Goal: Find specific page/section: Find specific page/section

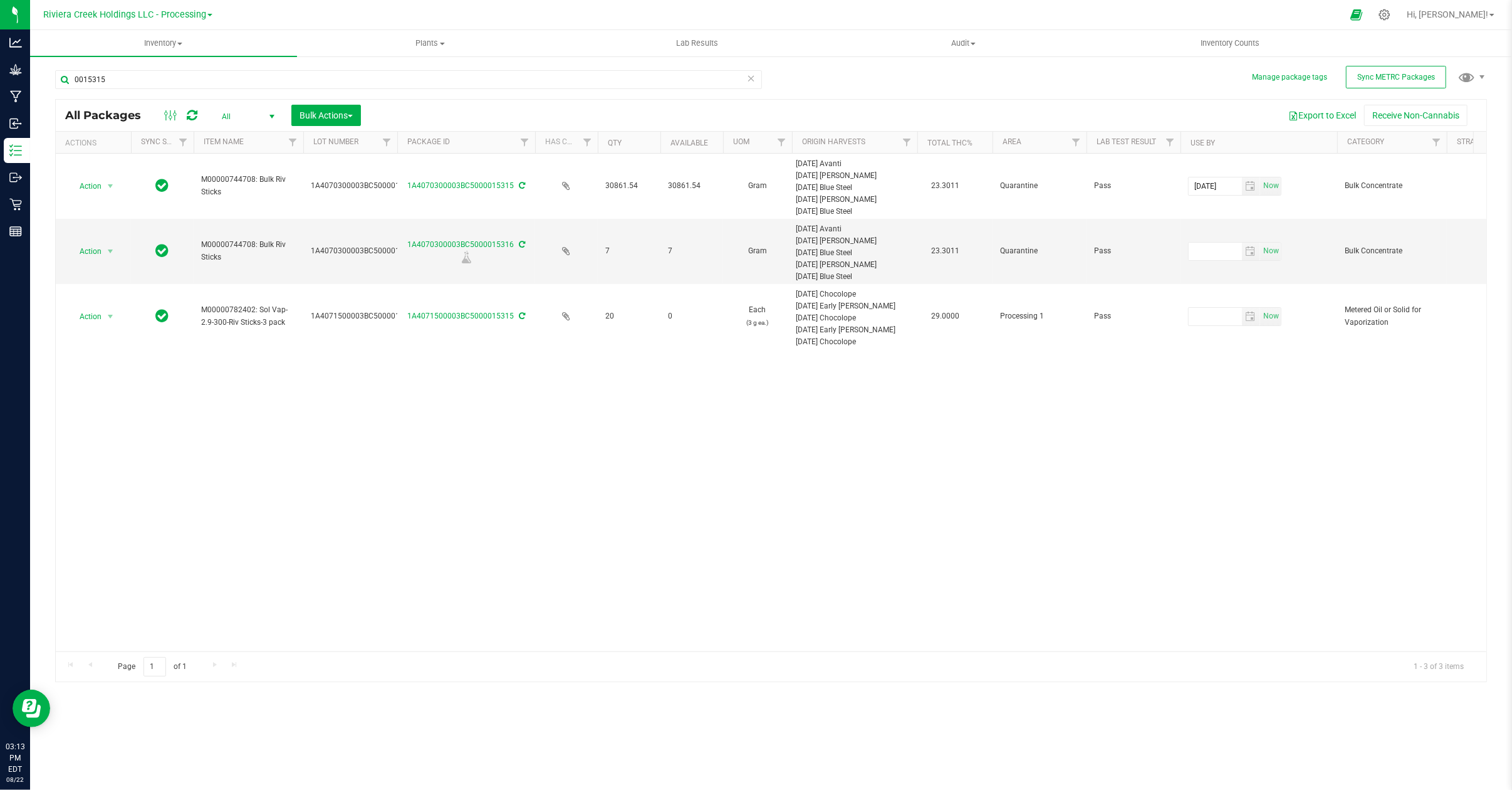
click at [269, 112] on span "select" at bounding box center [272, 117] width 10 height 10
click at [249, 139] on li "Active Only" at bounding box center [245, 137] width 68 height 18
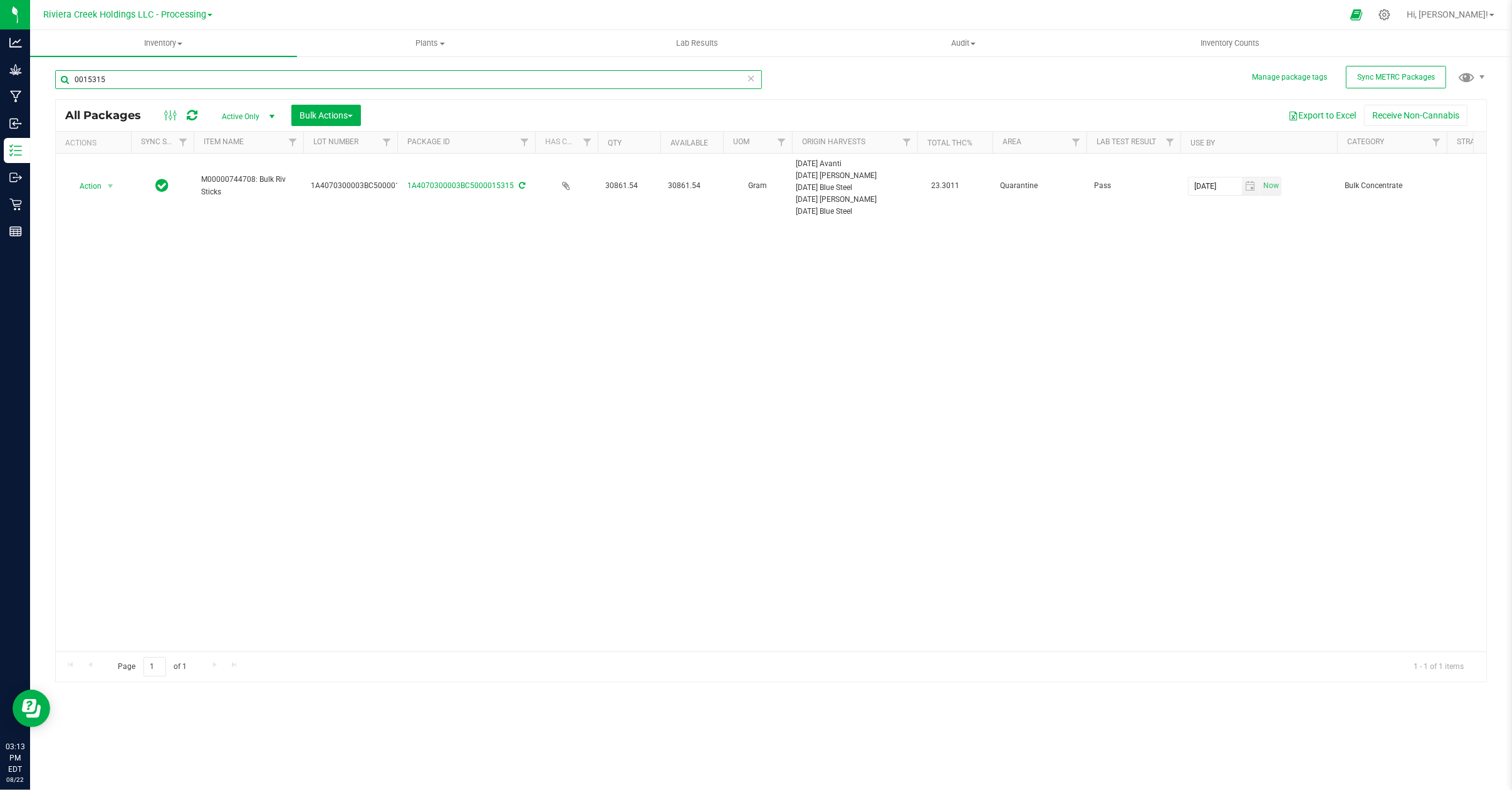
click at [118, 79] on input "0015315" at bounding box center [409, 79] width 707 height 18
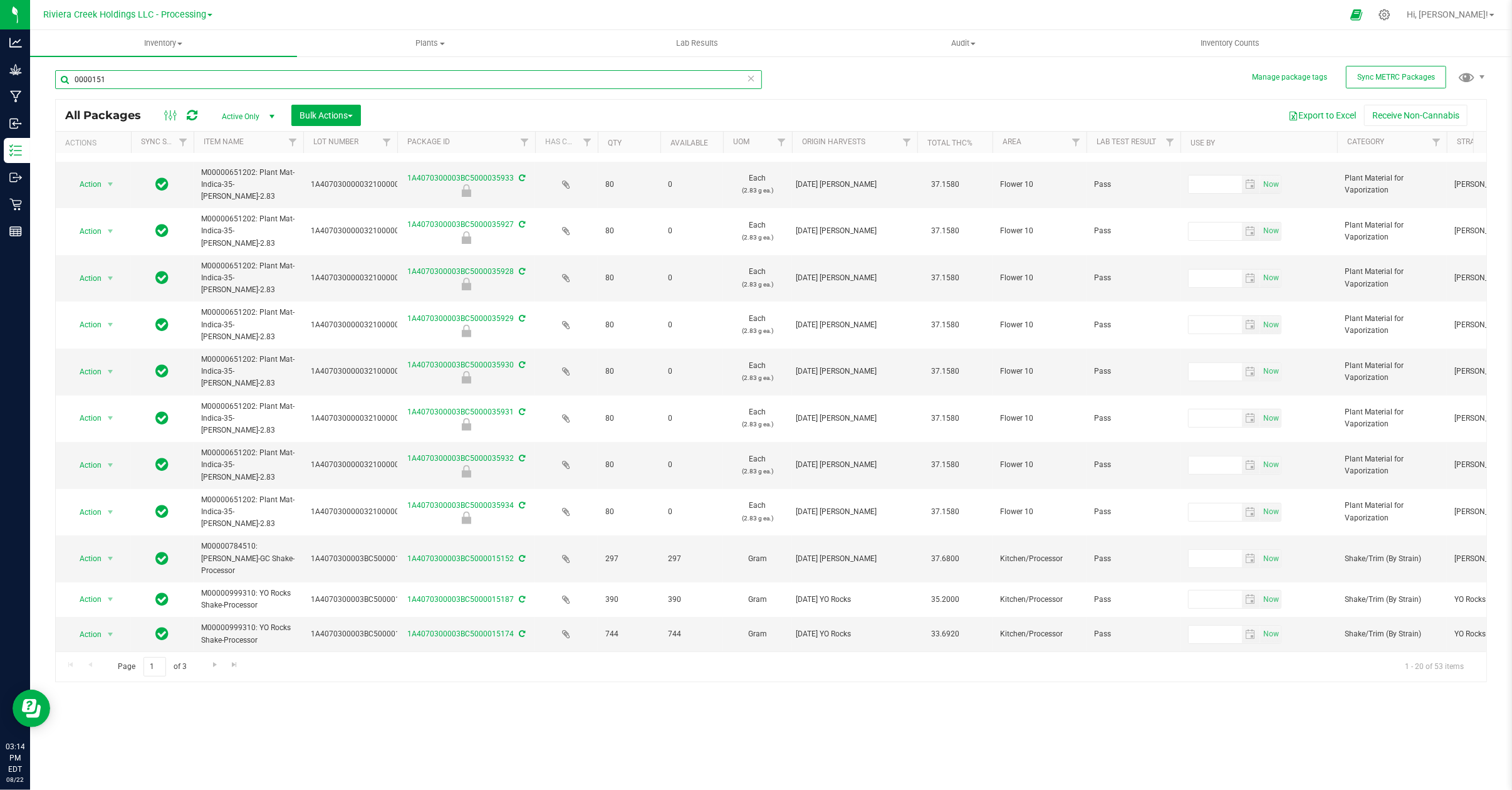
scroll to position [429, 0]
type input "0000151"
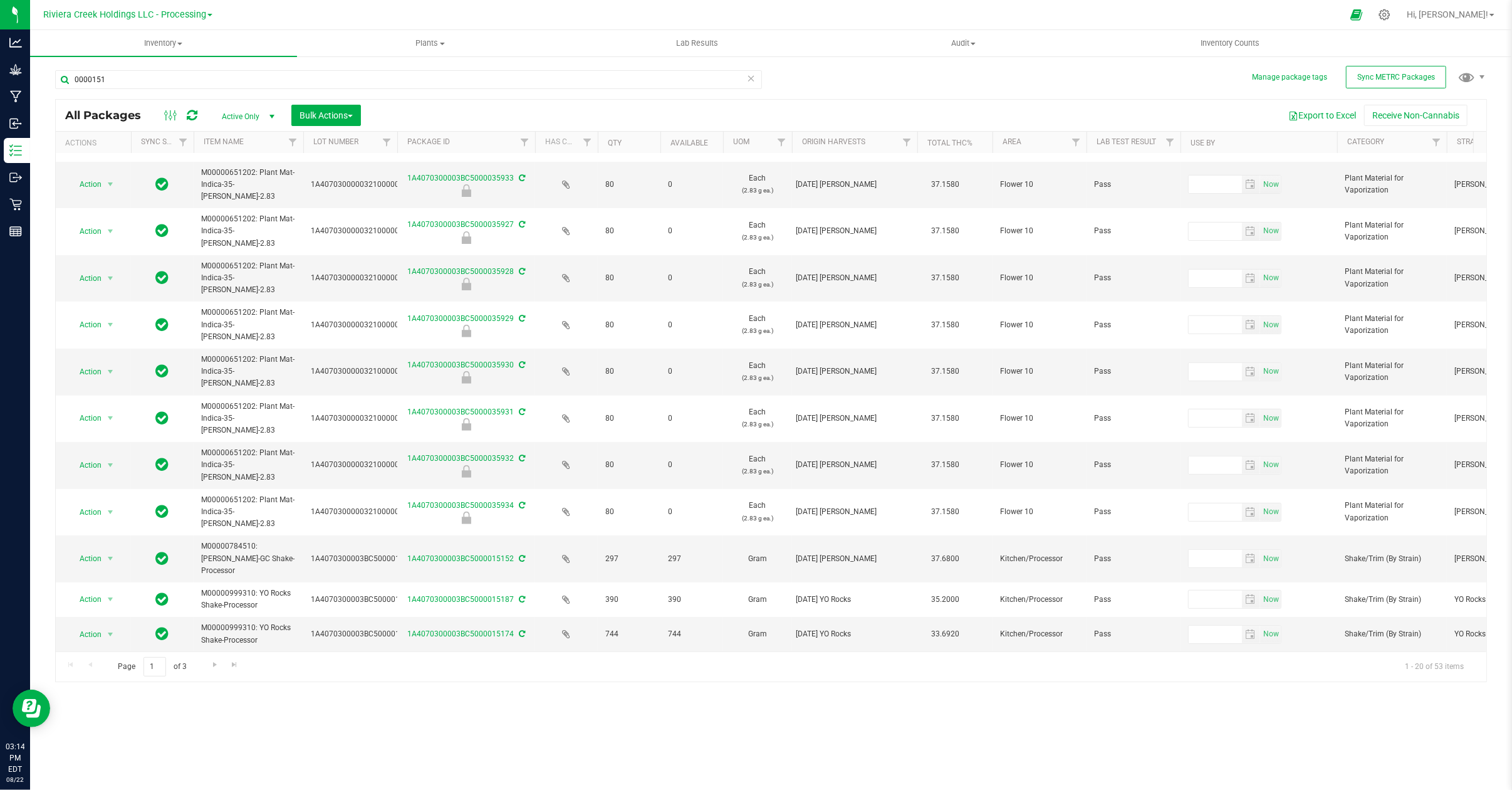
click at [401, 139] on th "Package ID" at bounding box center [466, 143] width 138 height 22
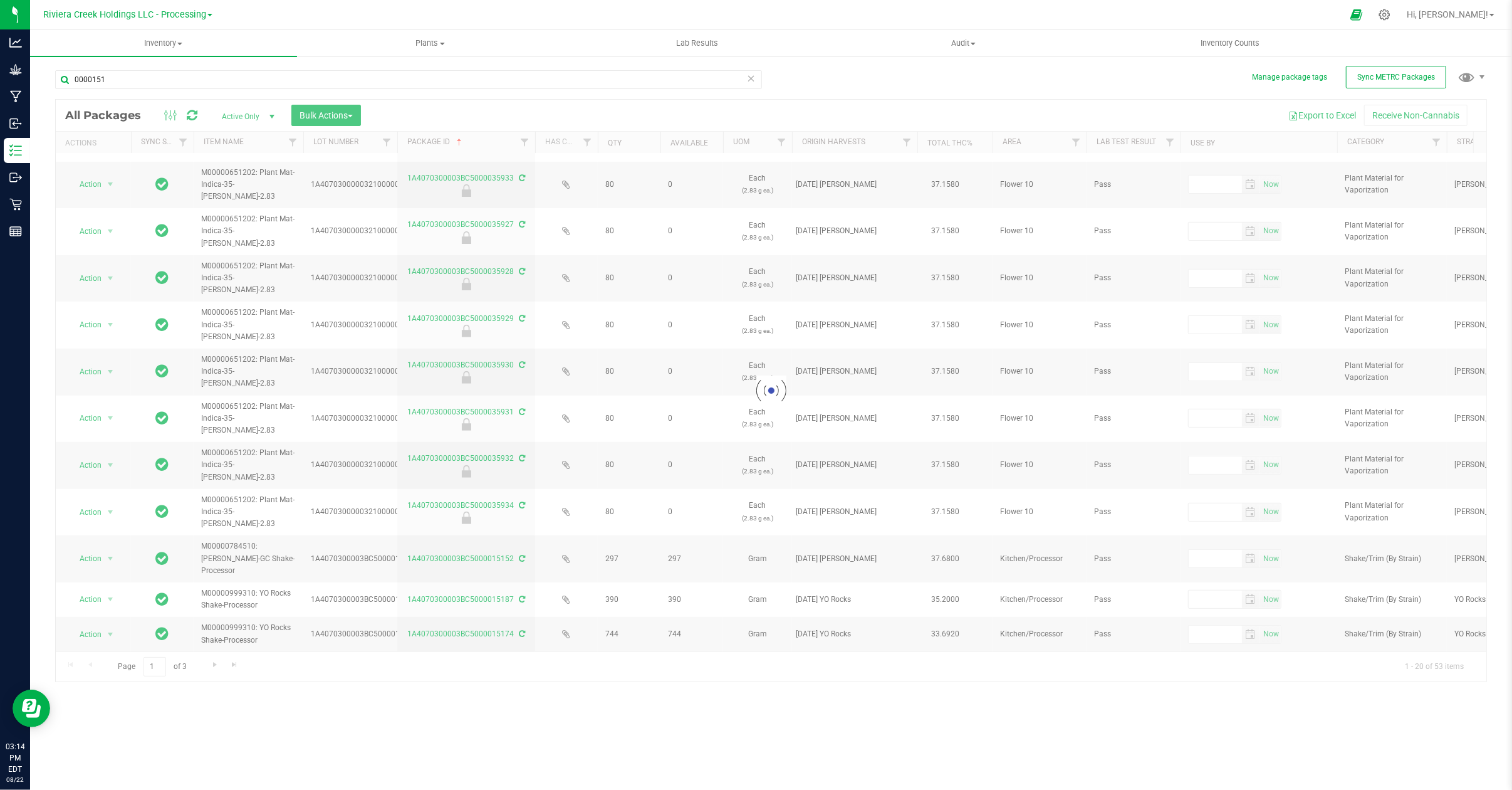
scroll to position [0, 0]
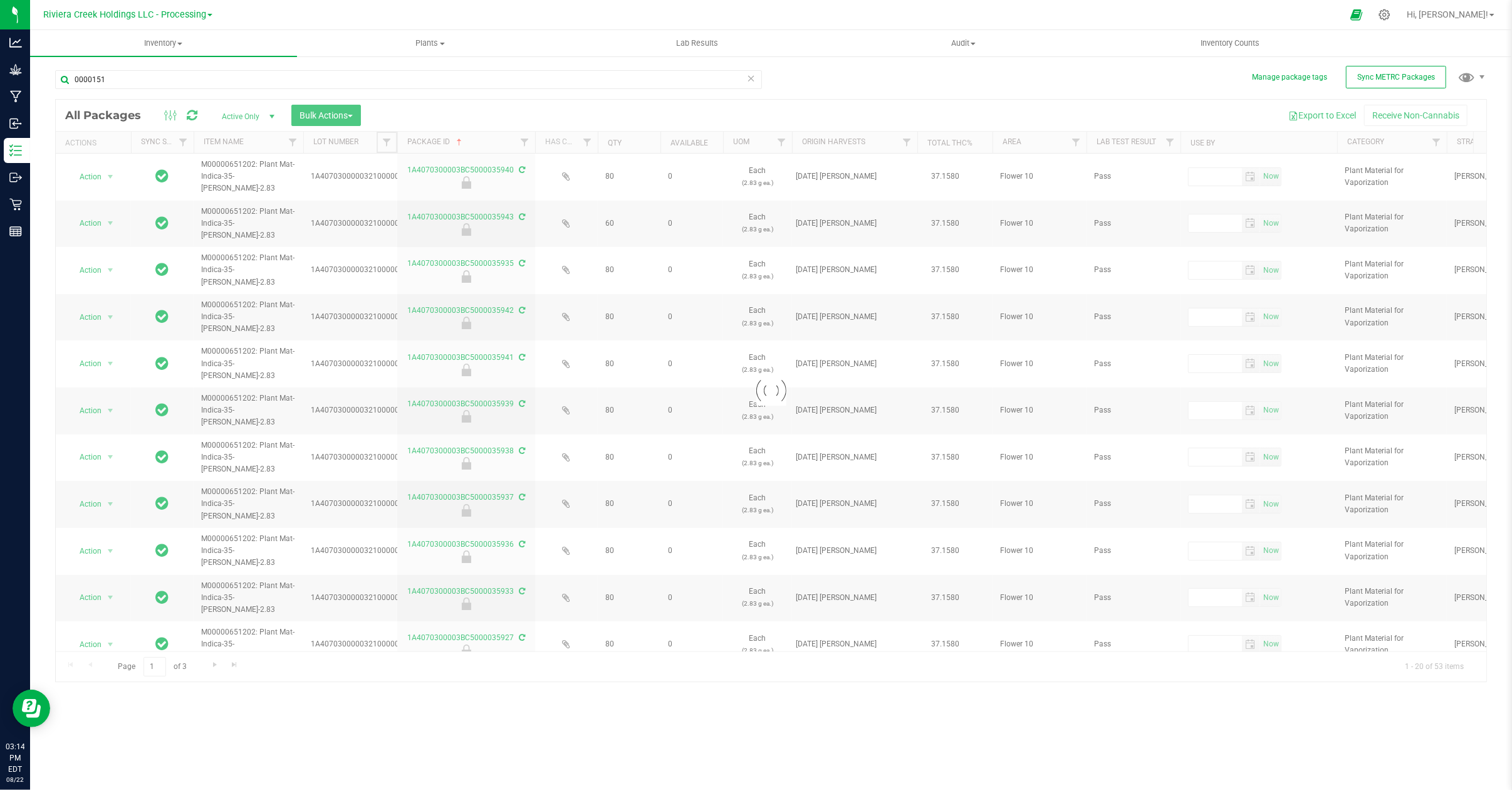
click at [395, 141] on link "Filter" at bounding box center [387, 142] width 21 height 21
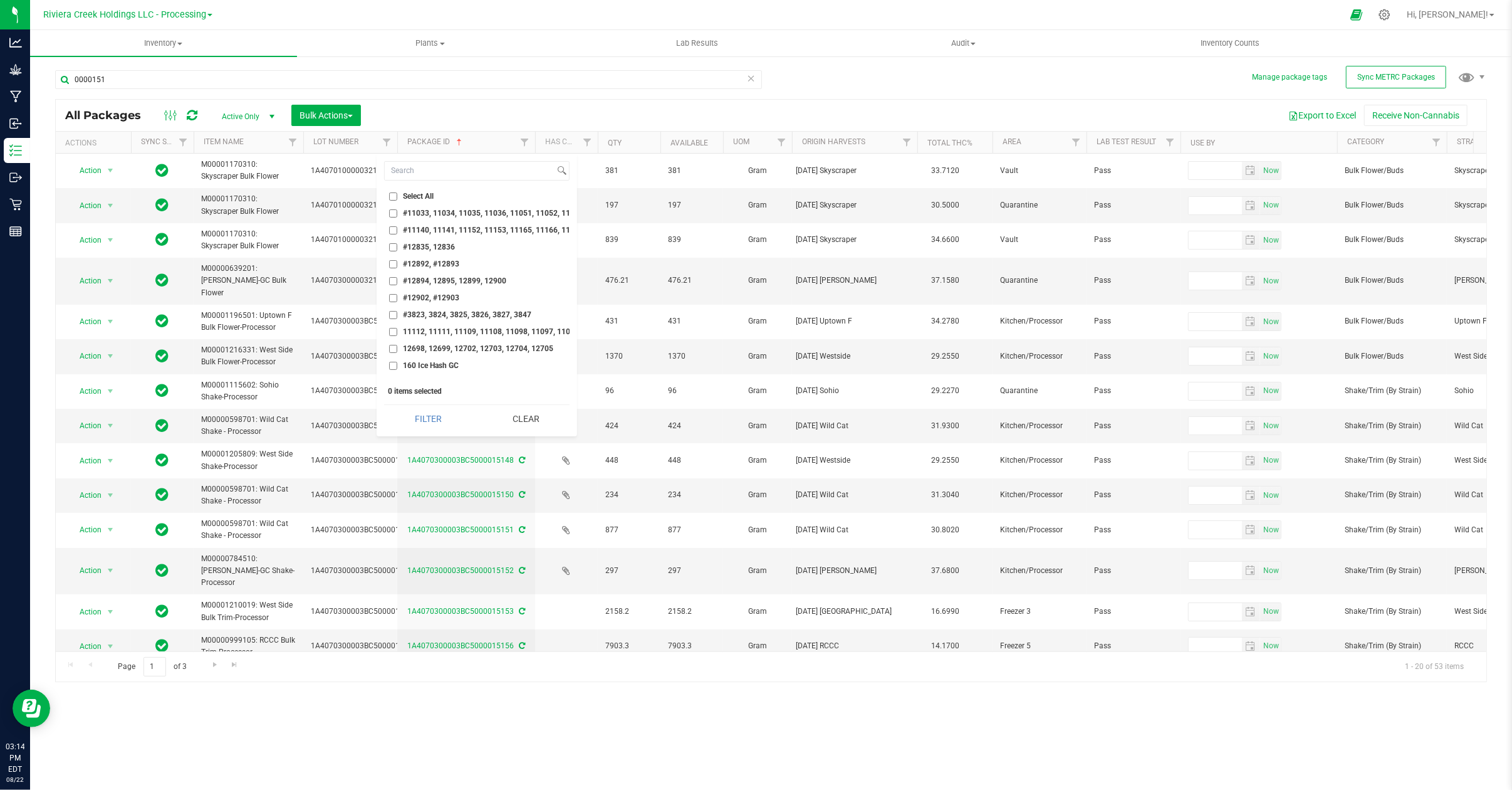
click at [469, 141] on th "Package ID" at bounding box center [466, 143] width 138 height 22
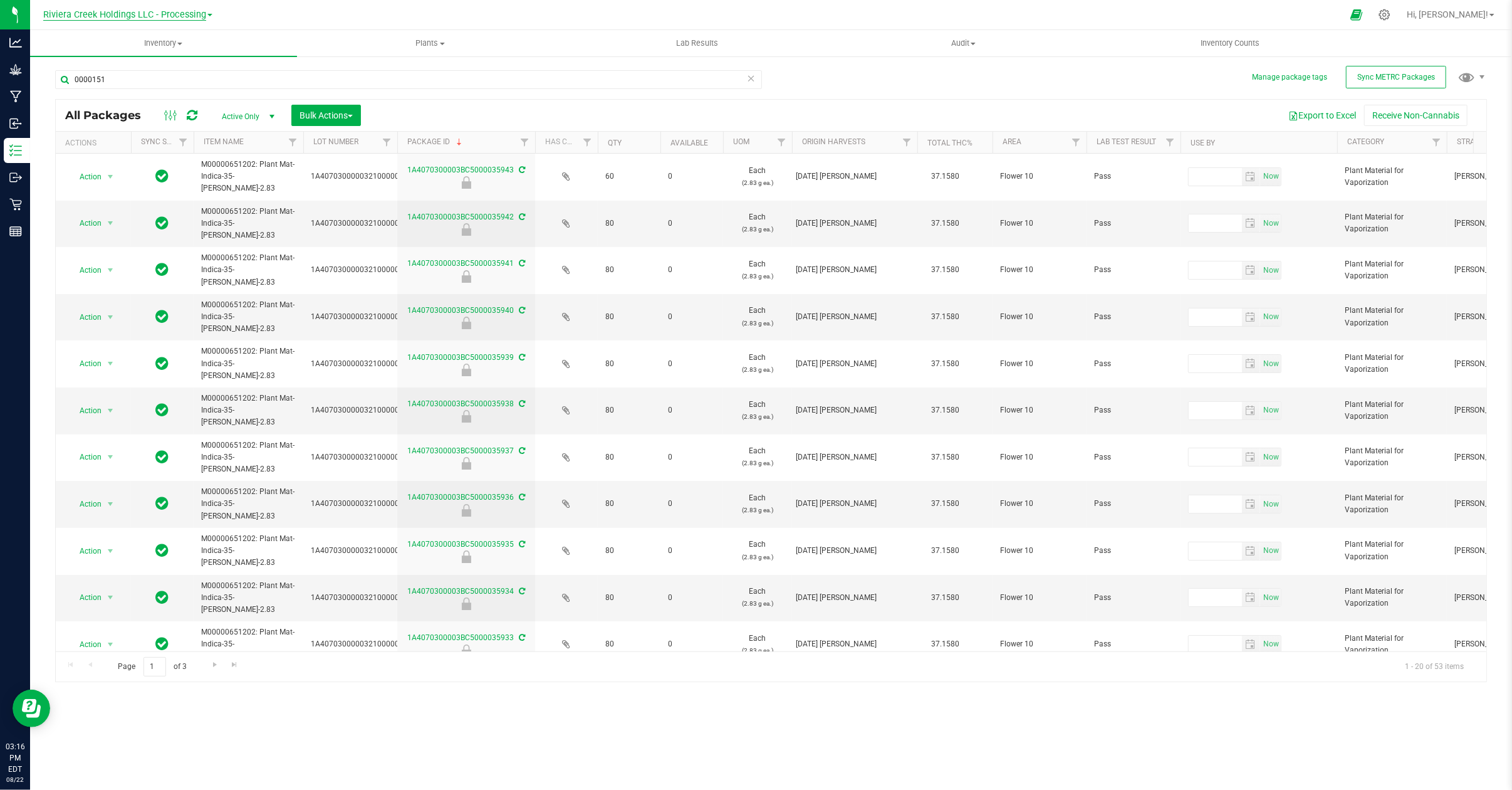
click at [196, 13] on span "Riviera Creek Holdings LLC - Processing" at bounding box center [124, 15] width 163 height 11
click at [180, 43] on link "Riviera Creek Holdings LLC - Cultivation" at bounding box center [127, 44] width 183 height 17
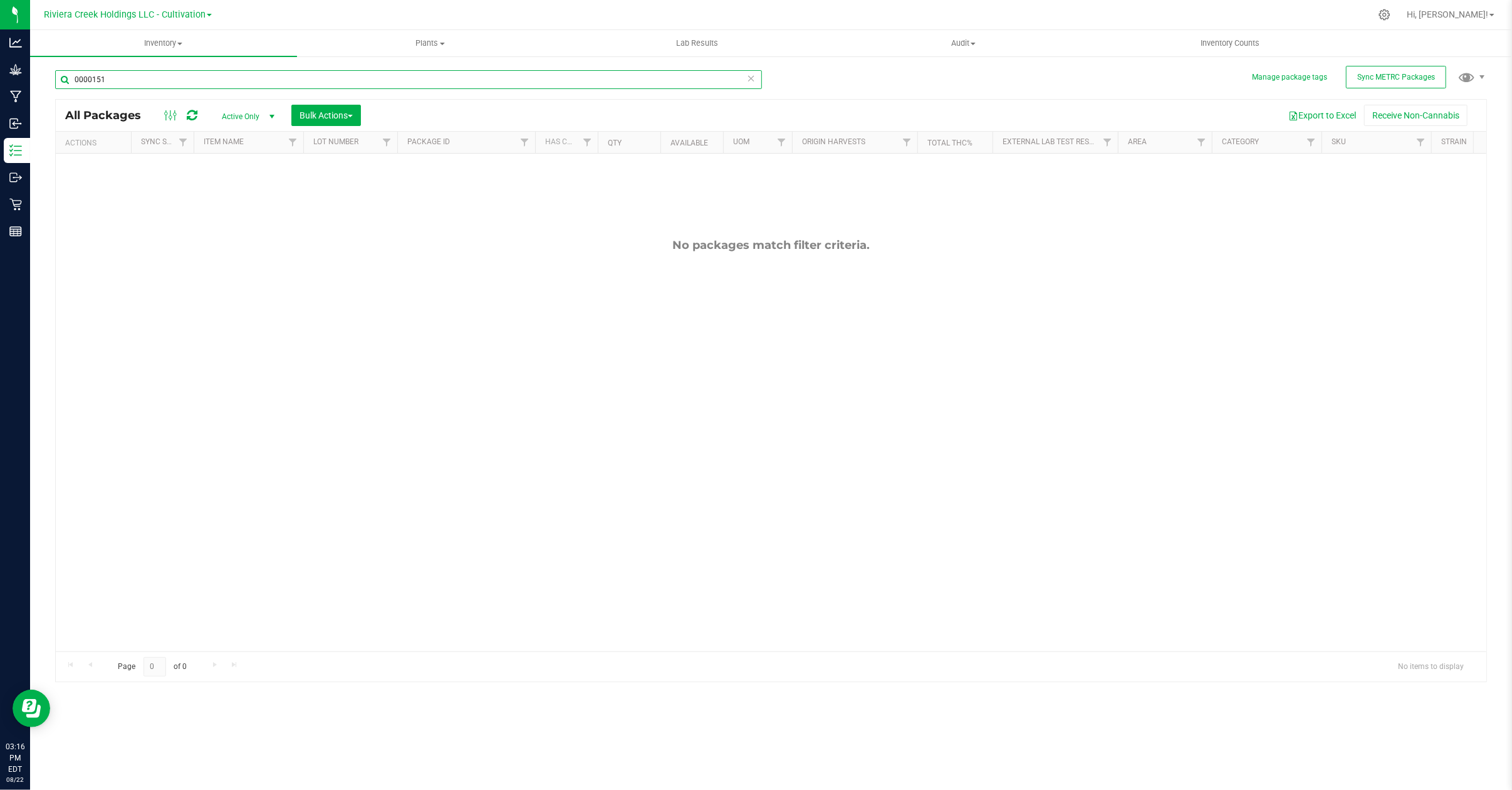
drag, startPoint x: 123, startPoint y: 76, endPoint x: 130, endPoint y: 66, distance: 12.2
click at [128, 70] on input "0000151" at bounding box center [409, 79] width 707 height 18
type input "0"
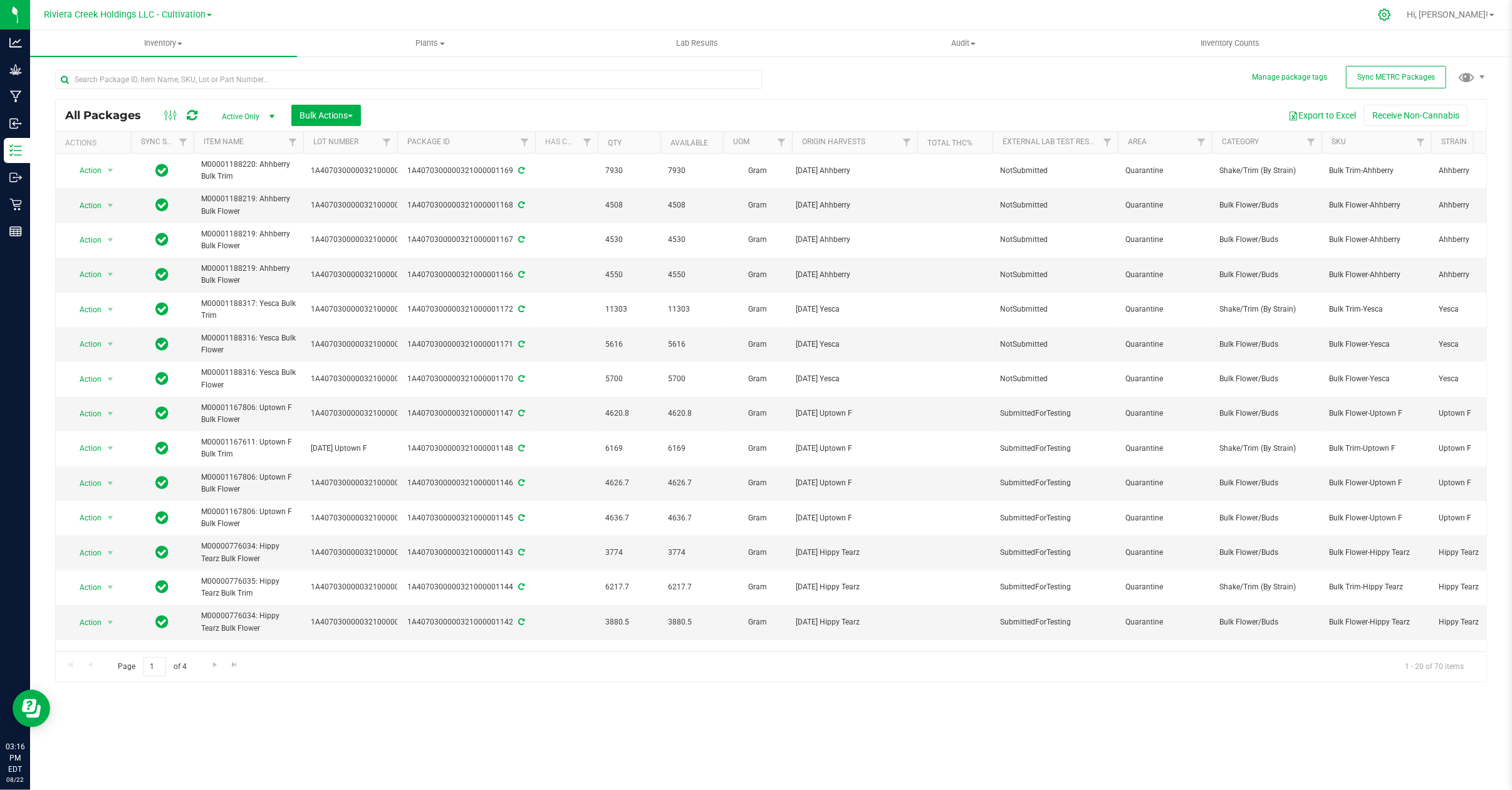
click at [1391, 14] on icon at bounding box center [1384, 15] width 13 height 13
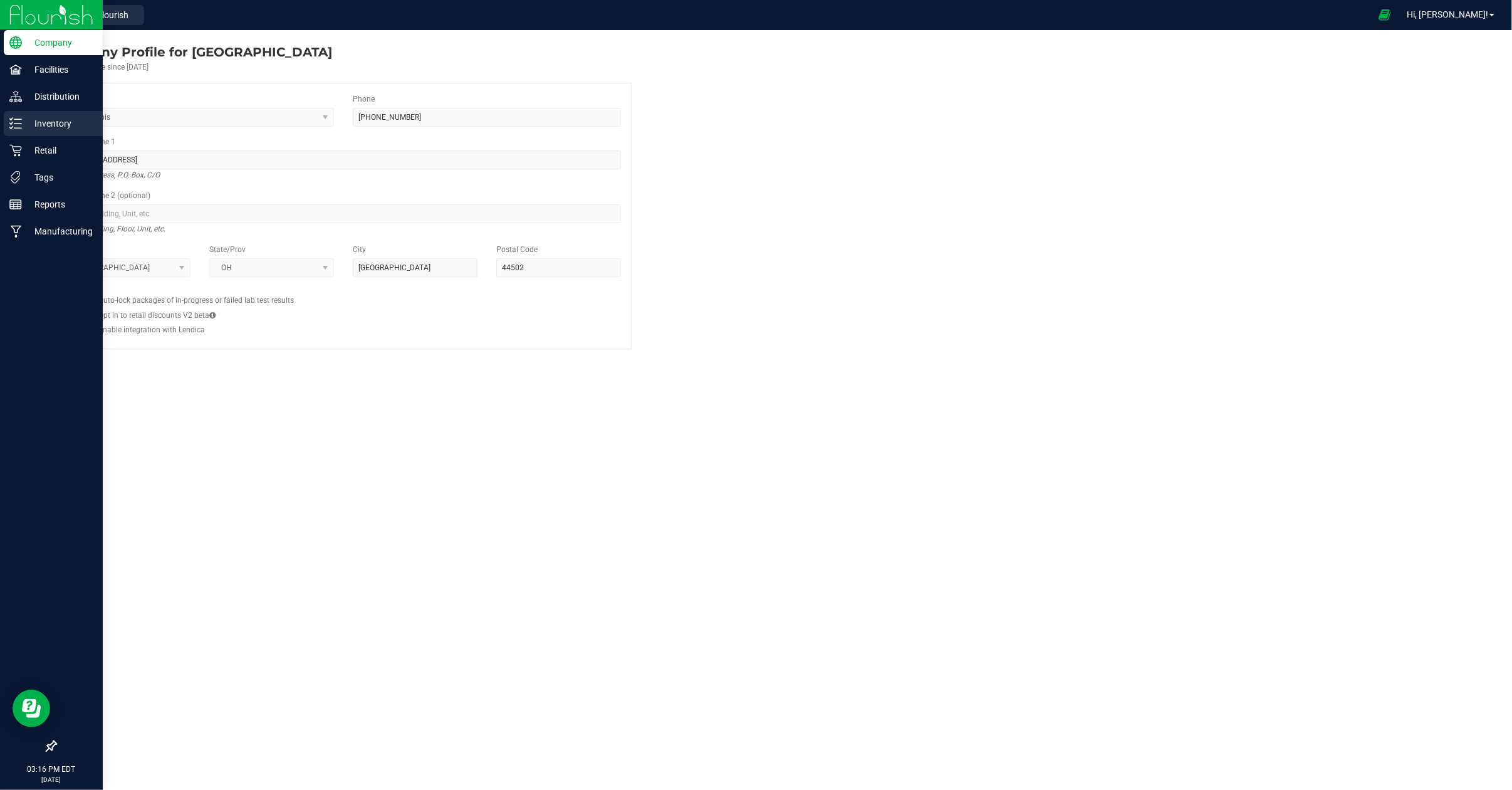
click at [49, 125] on p "Inventory" at bounding box center [60, 124] width 75 height 15
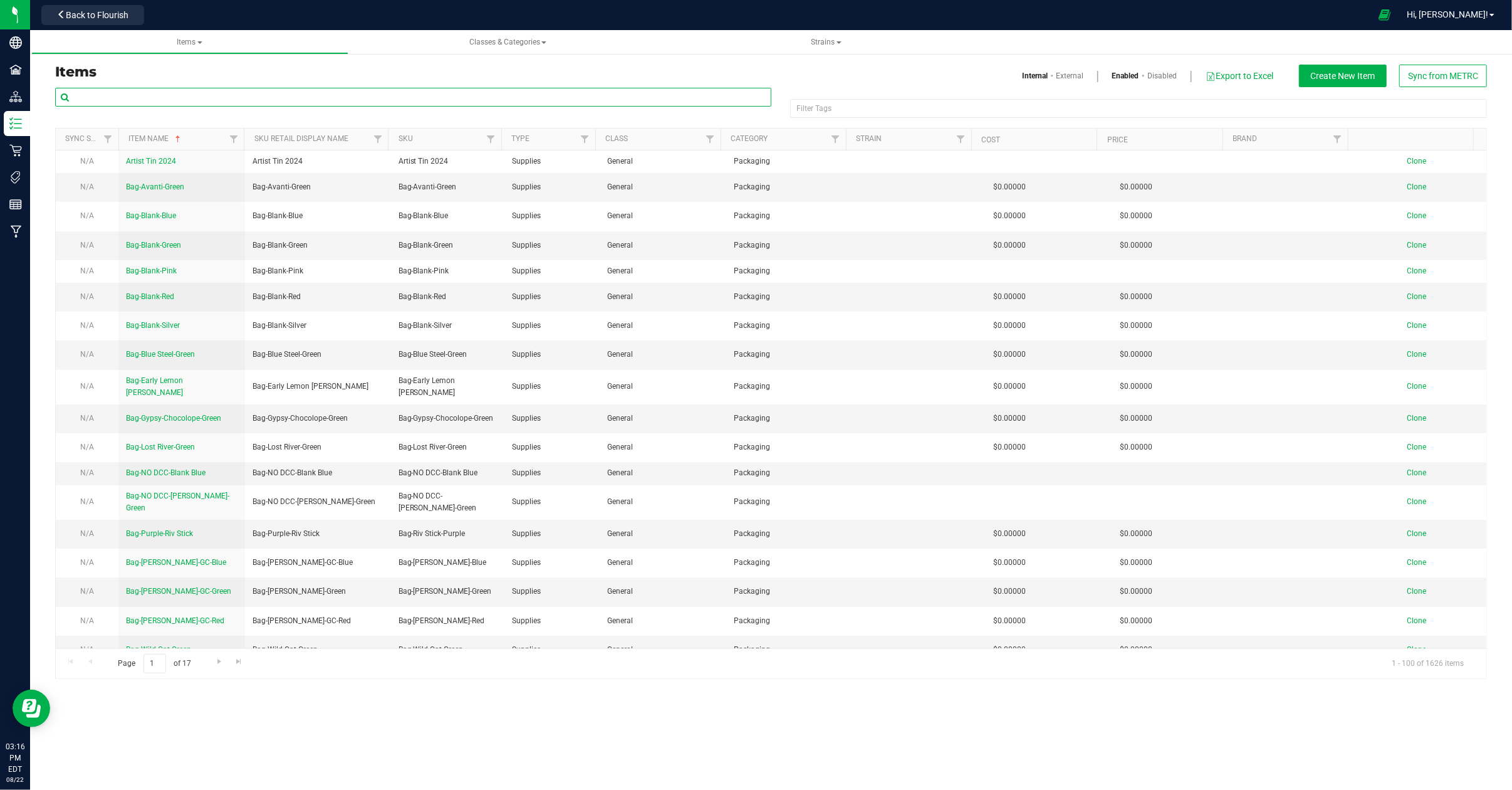
click at [244, 92] on input "text" at bounding box center [413, 97] width 716 height 18
type input "Fresh"
